Goal: Task Accomplishment & Management: Use online tool/utility

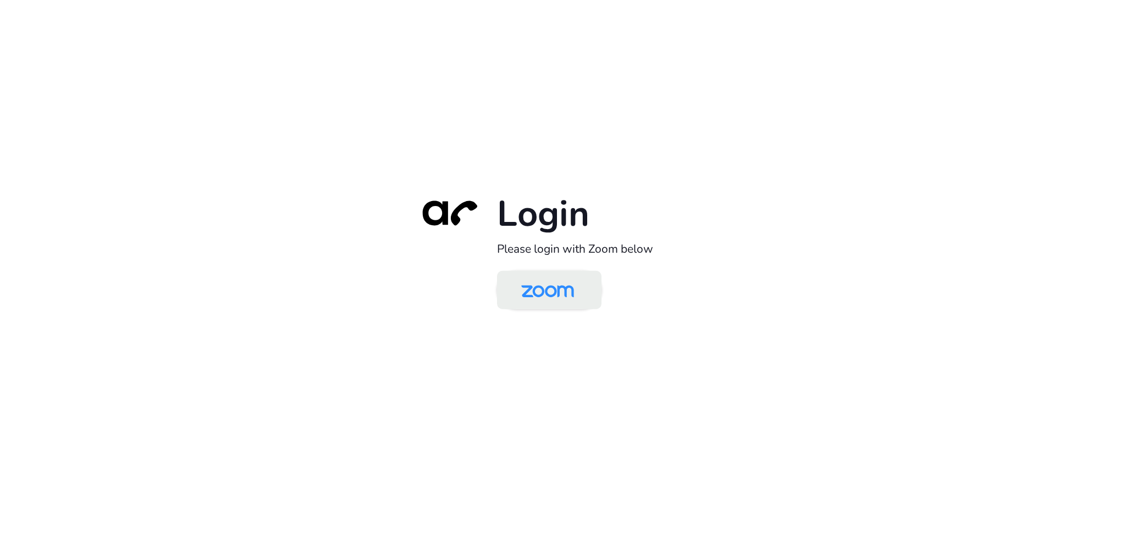
click at [552, 287] on img at bounding box center [548, 291] width 76 height 36
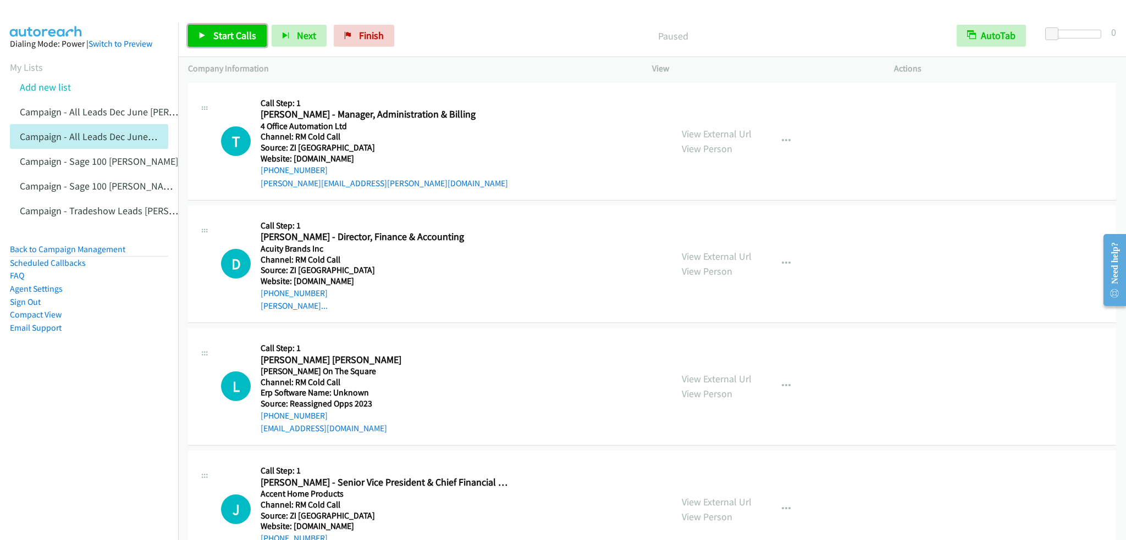
click at [220, 30] on span "Start Calls" at bounding box center [234, 35] width 43 height 13
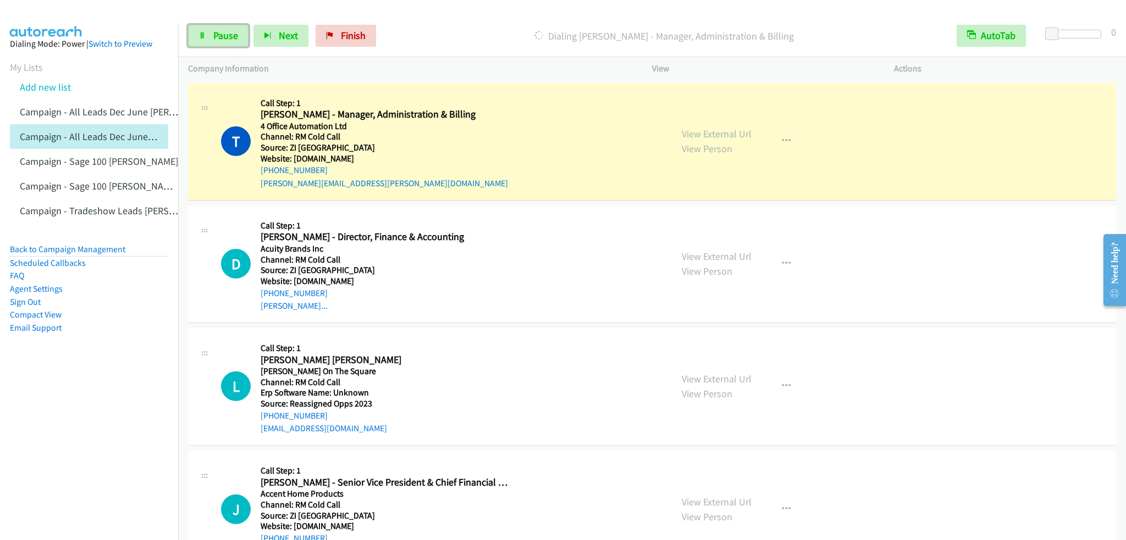
drag, startPoint x: 217, startPoint y: 36, endPoint x: 224, endPoint y: 17, distance: 20.5
click at [217, 36] on span "Pause" at bounding box center [225, 35] width 25 height 13
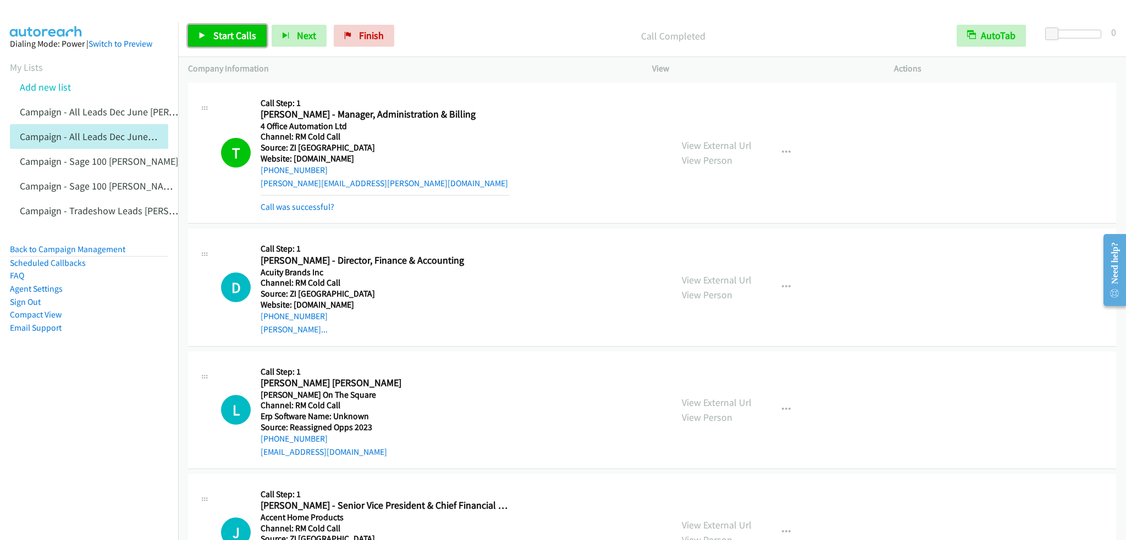
click at [227, 32] on span "Start Calls" at bounding box center [234, 35] width 43 height 13
